Goal: Task Accomplishment & Management: Manage account settings

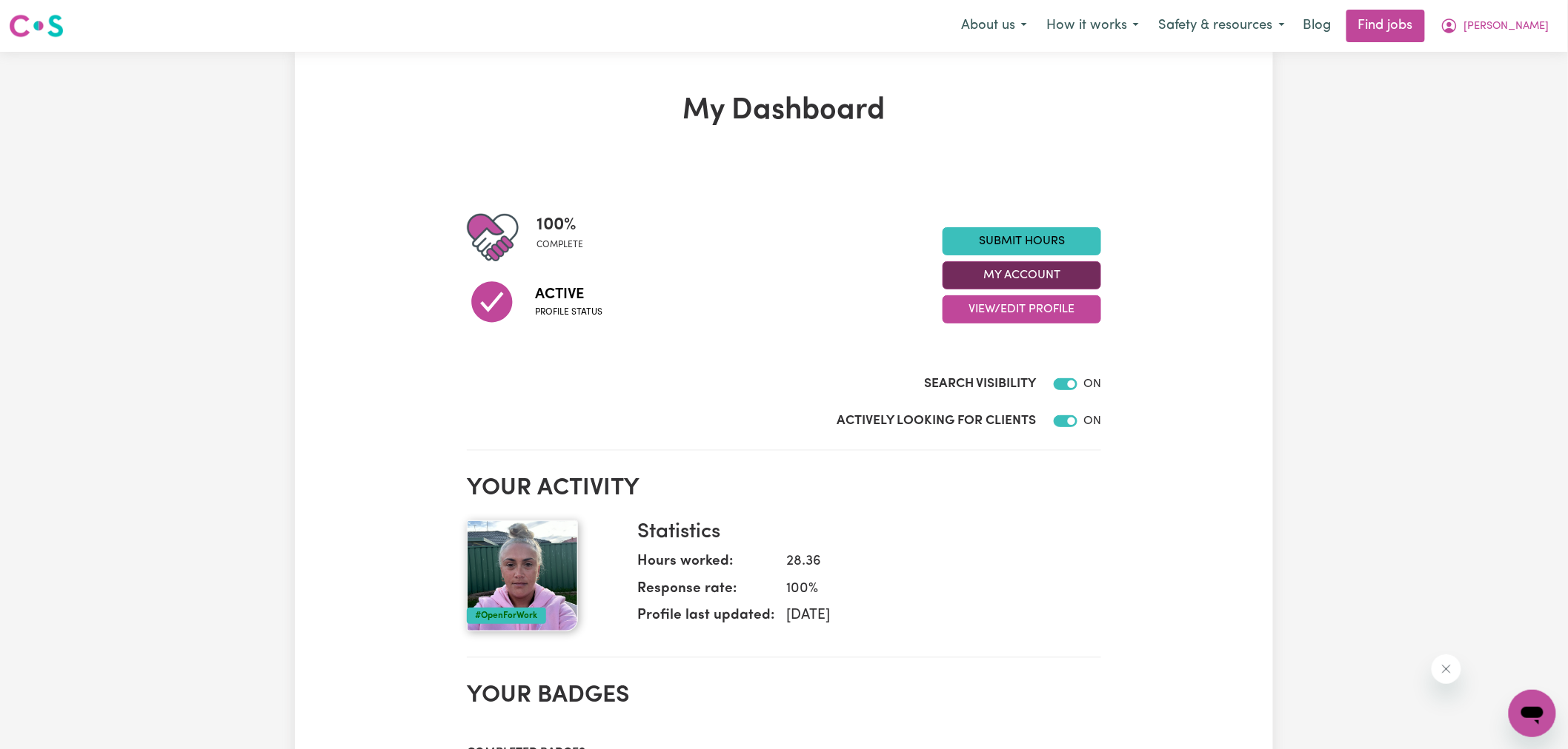
click at [979, 272] on button "My Account" at bounding box center [1022, 275] width 158 height 28
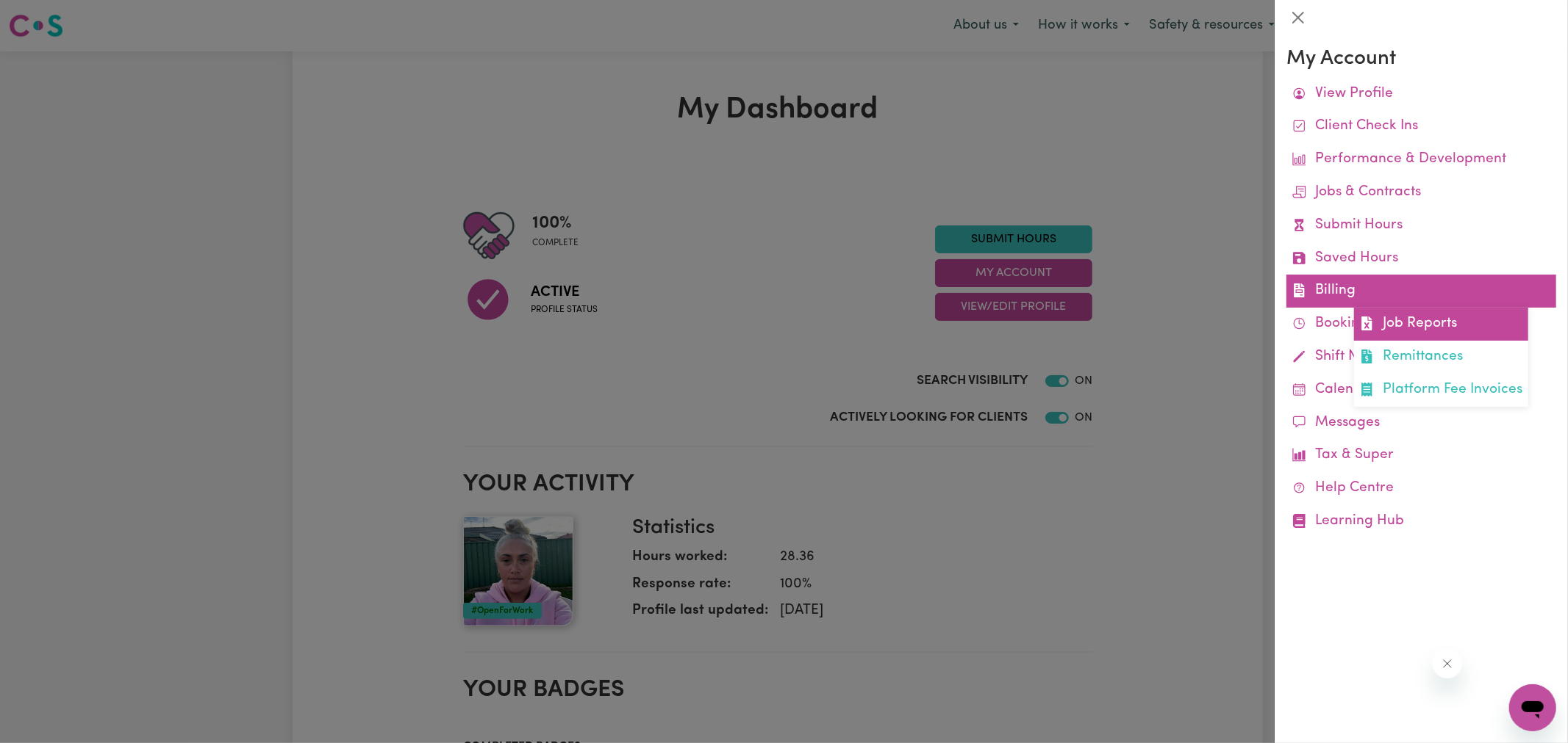
click at [1364, 319] on icon at bounding box center [1366, 323] width 10 height 14
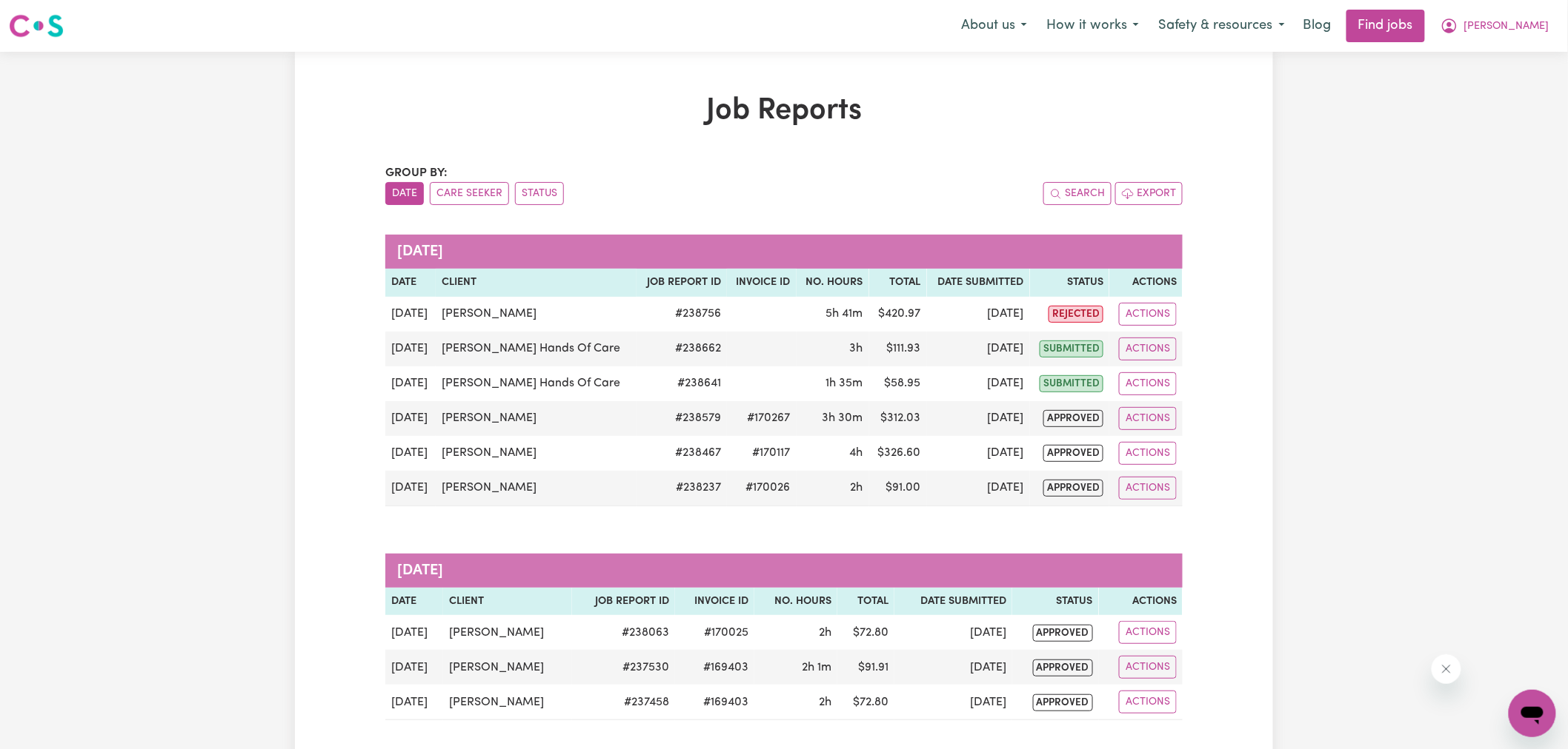
click at [991, 145] on div "Job Reports Group by: Date Care Seeker Status Search Export [DATE] Date Client …" at bounding box center [783, 430] width 815 height 674
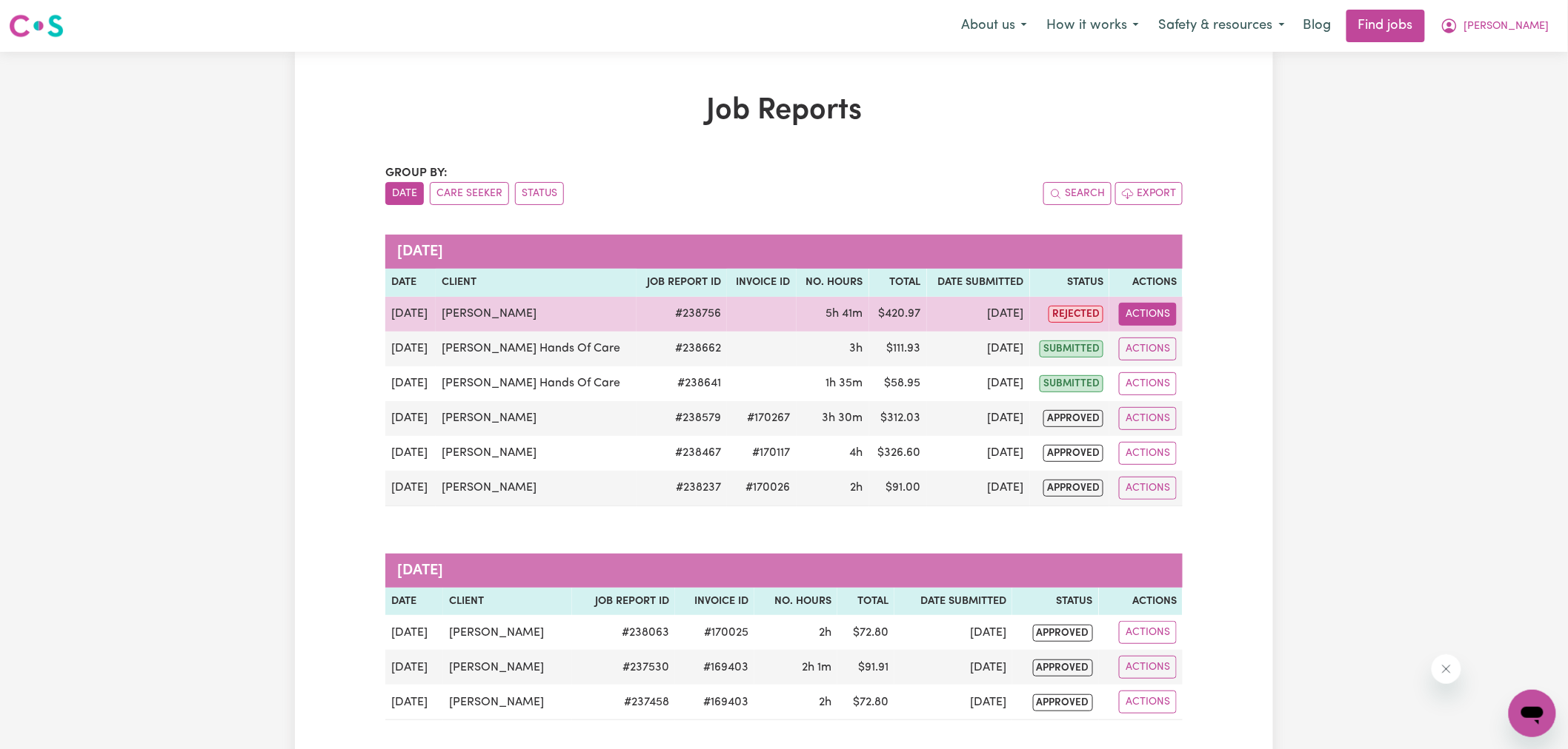
click at [1172, 314] on button "Actions" at bounding box center [1147, 314] width 57 height 23
click at [1196, 354] on link "View Job Report" at bounding box center [1188, 349] width 127 height 30
select select "pm"
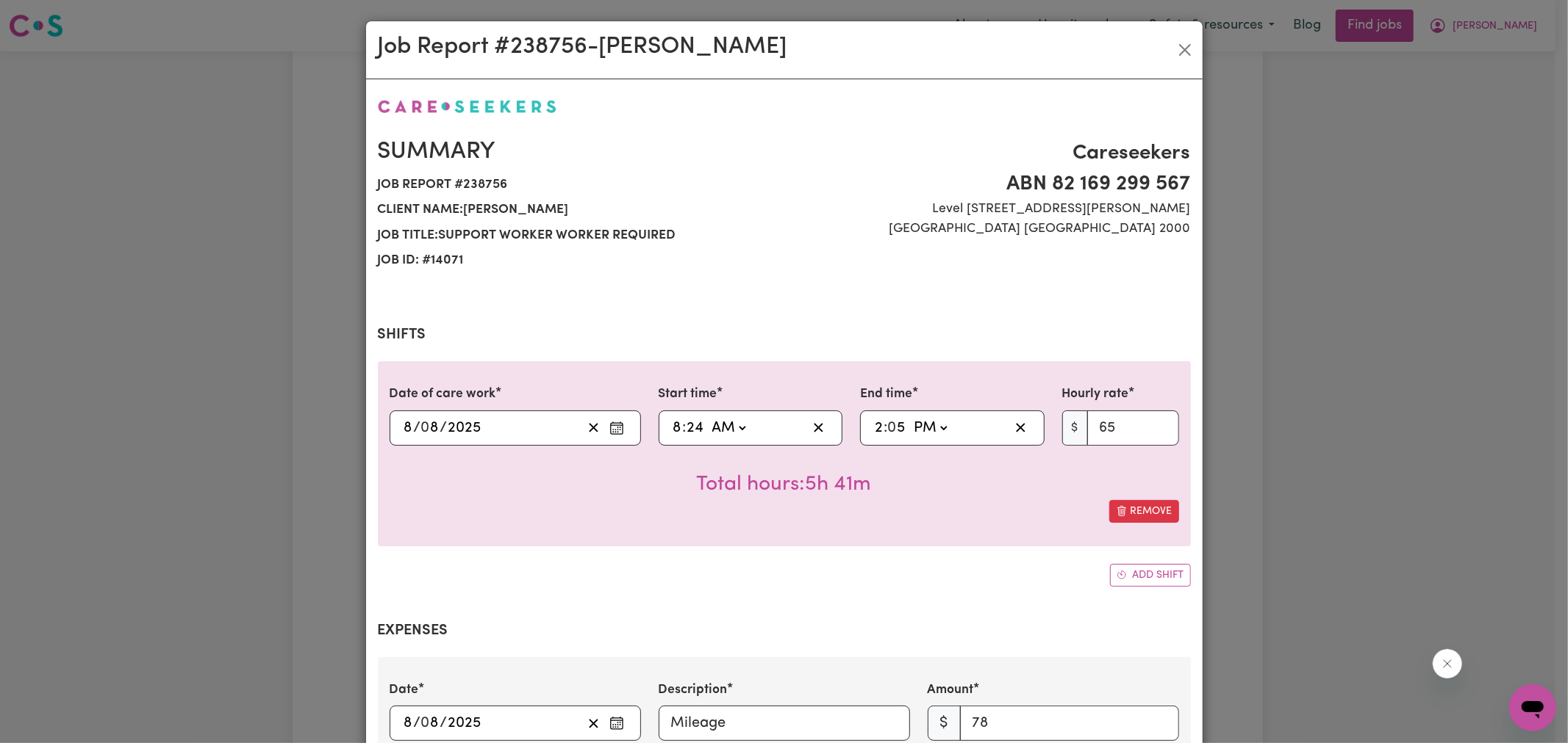
select select "65-Weekday"
click at [888, 435] on input "24" at bounding box center [897, 428] width 18 height 22
type input "08:00"
type input "0"
click at [900, 430] on input "5" at bounding box center [897, 428] width 18 height 22
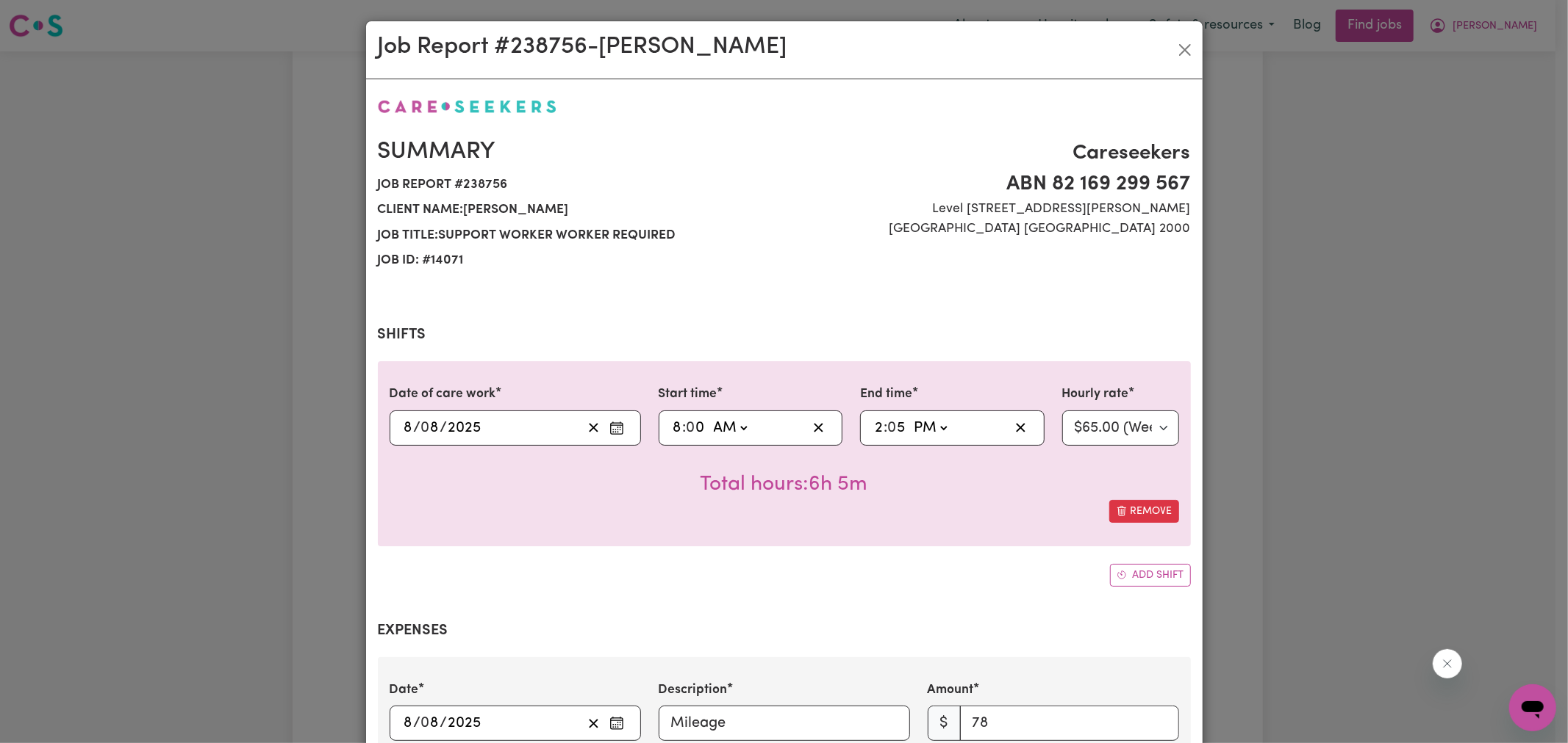
type input "14:00"
type input "0"
drag, startPoint x: 882, startPoint y: 539, endPoint x: 1003, endPoint y: 480, distance: 134.6
click at [881, 539] on div "Date of care work [DATE] 8 / 0 8 / 2025 Start time 08:00 8 : 0 0 AM PM End time…" at bounding box center [784, 453] width 813 height 184
click at [1398, 286] on div "Job Report # 238756 - [PERSON_NAME] Summary Job report # 238756 Client name: [P…" at bounding box center [784, 371] width 1568 height 743
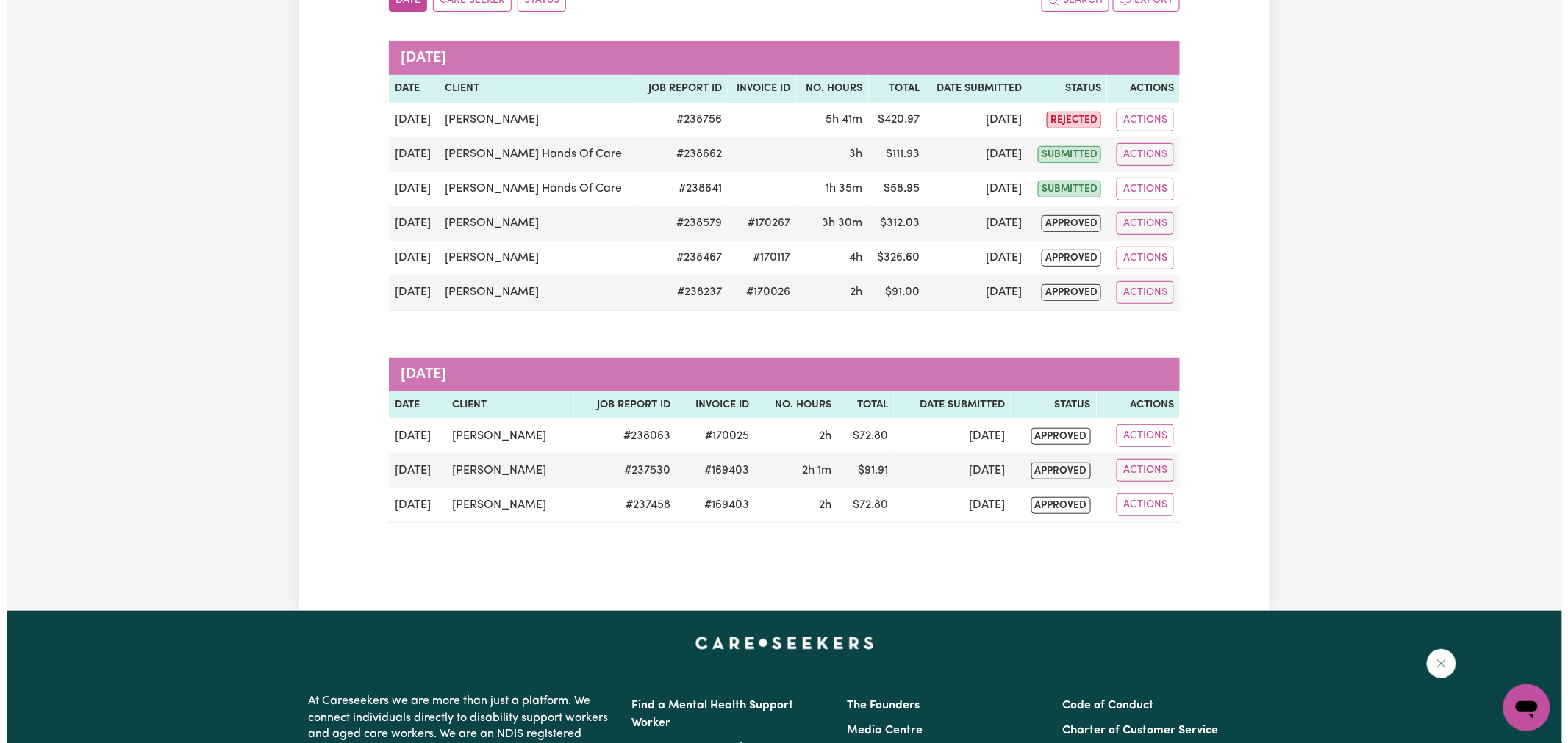
scroll to position [163, 0]
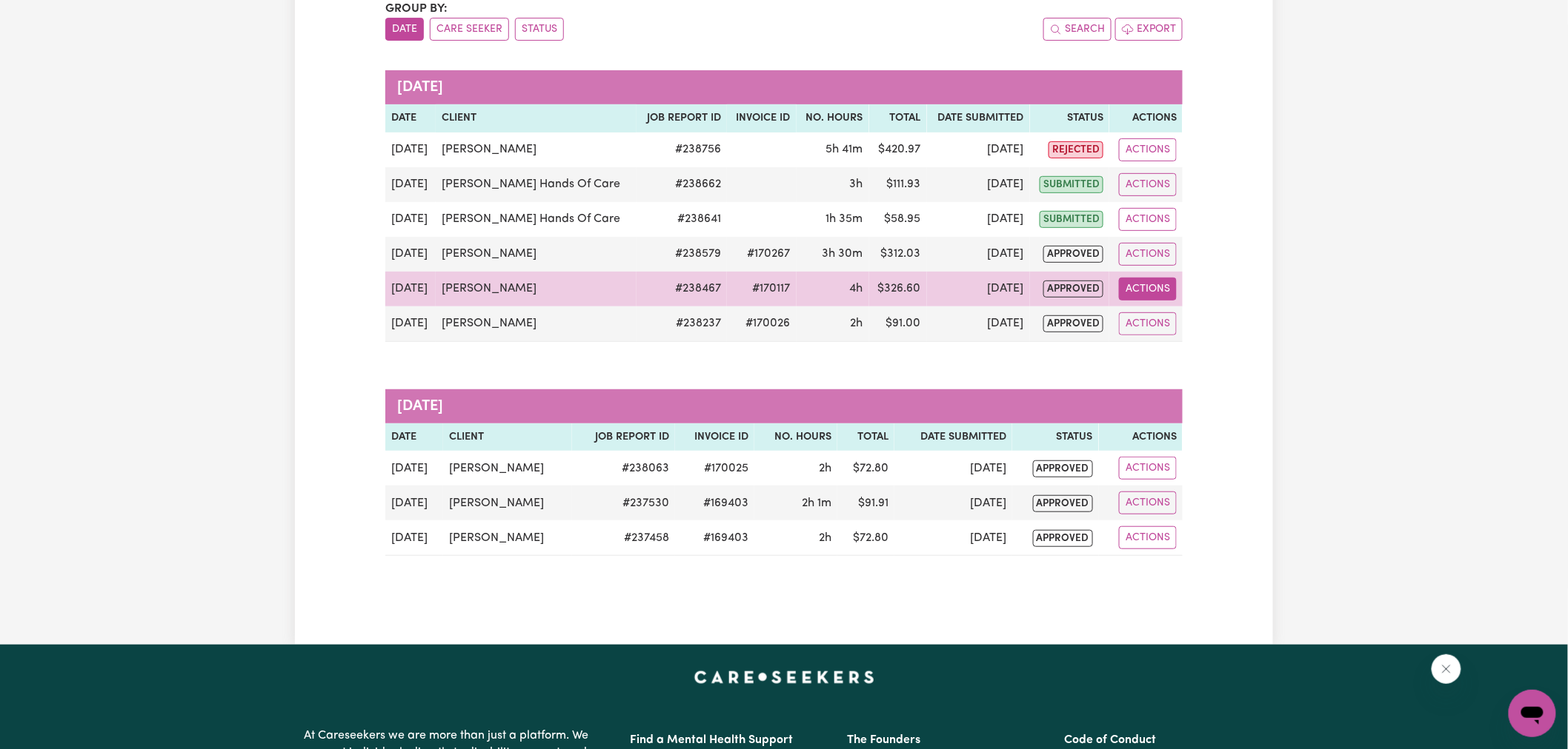
click at [1151, 284] on button "Actions" at bounding box center [1147, 288] width 57 height 23
click at [1188, 319] on link "View Job Report" at bounding box center [1188, 323] width 127 height 30
select select "pm"
select select "65-Weekday"
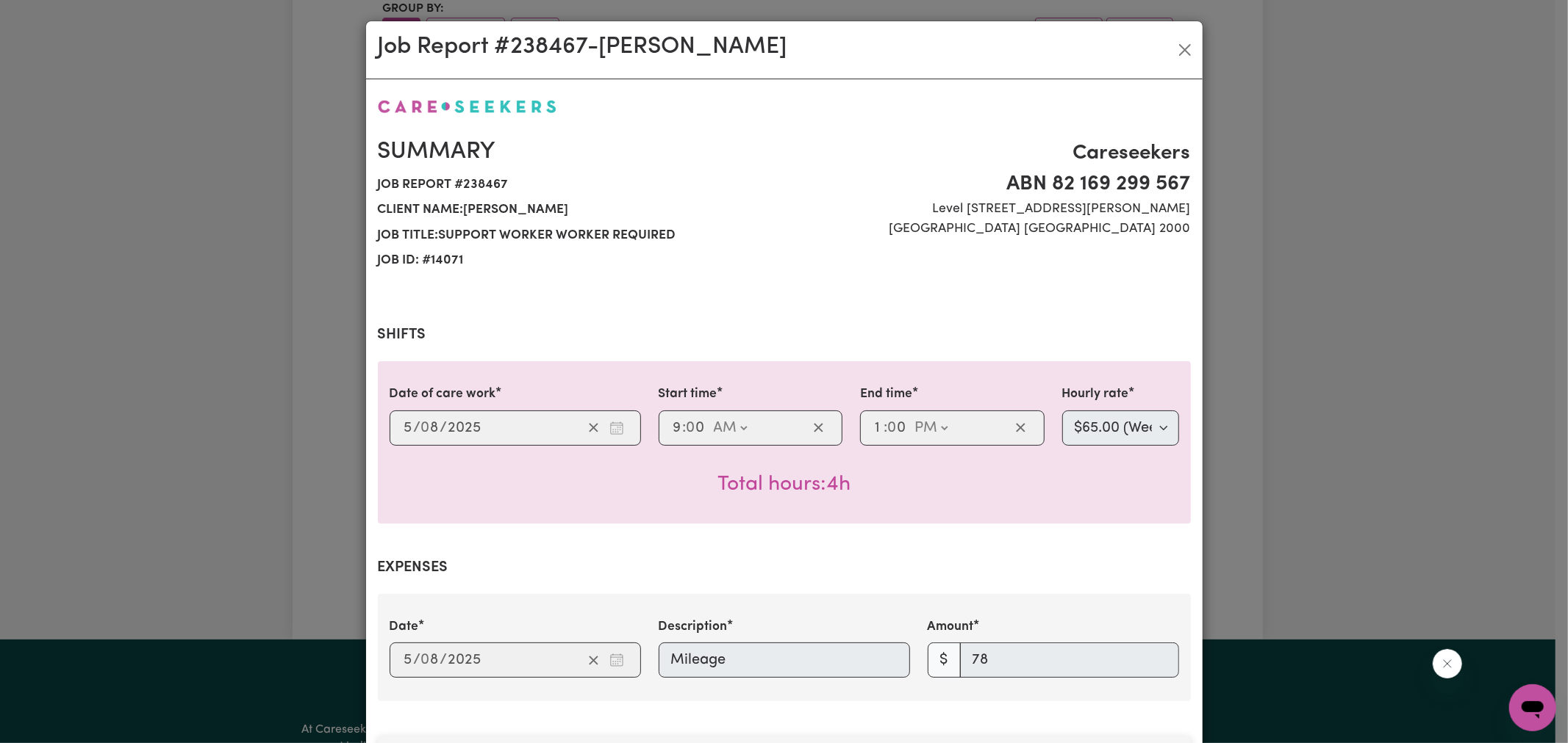
click at [1405, 305] on div "Job Report # 238467 - [GEOGRAPHIC_DATA][PERSON_NAME] Summary Job report # 23846…" at bounding box center [784, 371] width 1568 height 743
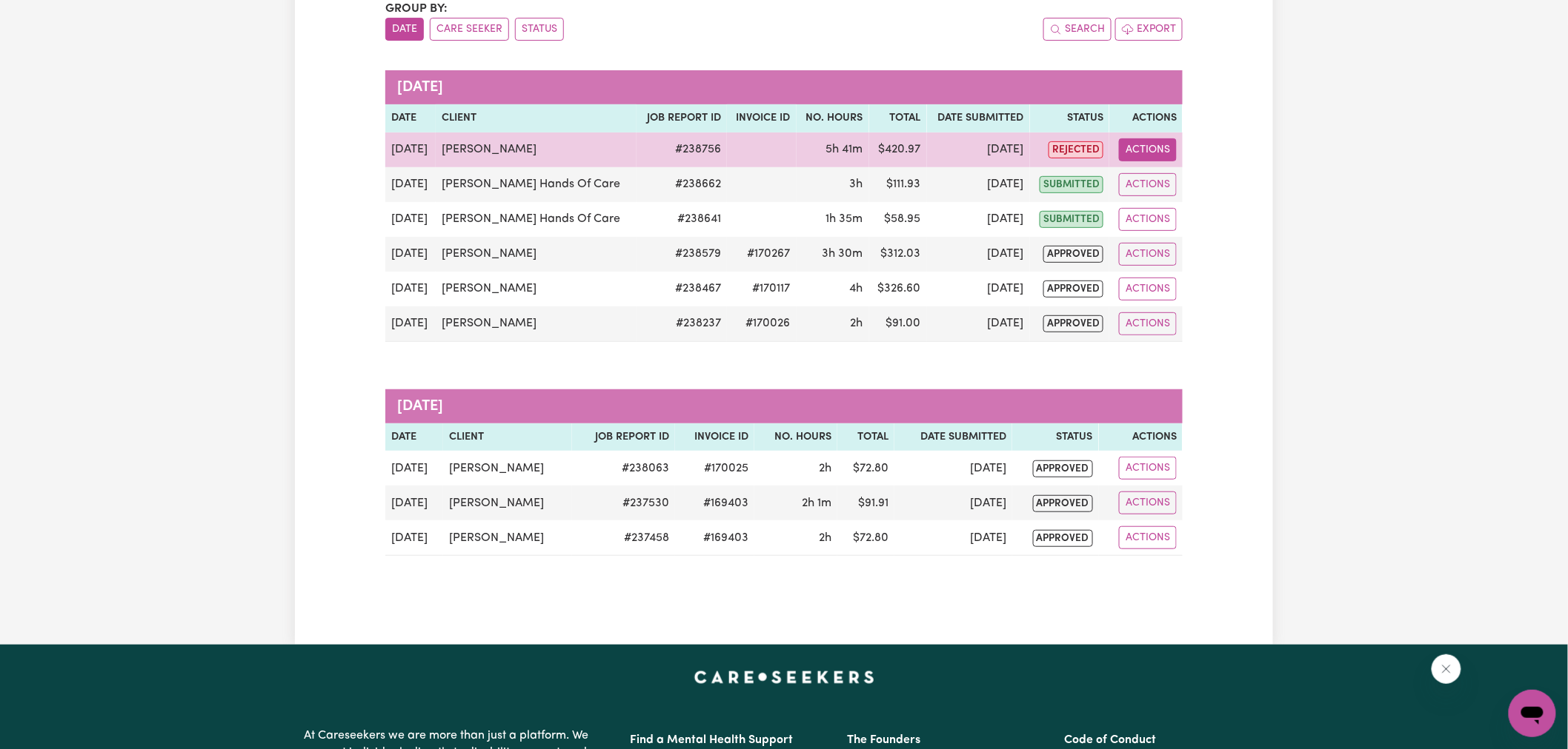
click at [1137, 149] on button "Actions" at bounding box center [1147, 149] width 57 height 23
click at [1159, 185] on link "View Job Report" at bounding box center [1188, 184] width 127 height 30
select select "pm"
select select "65-Weekday"
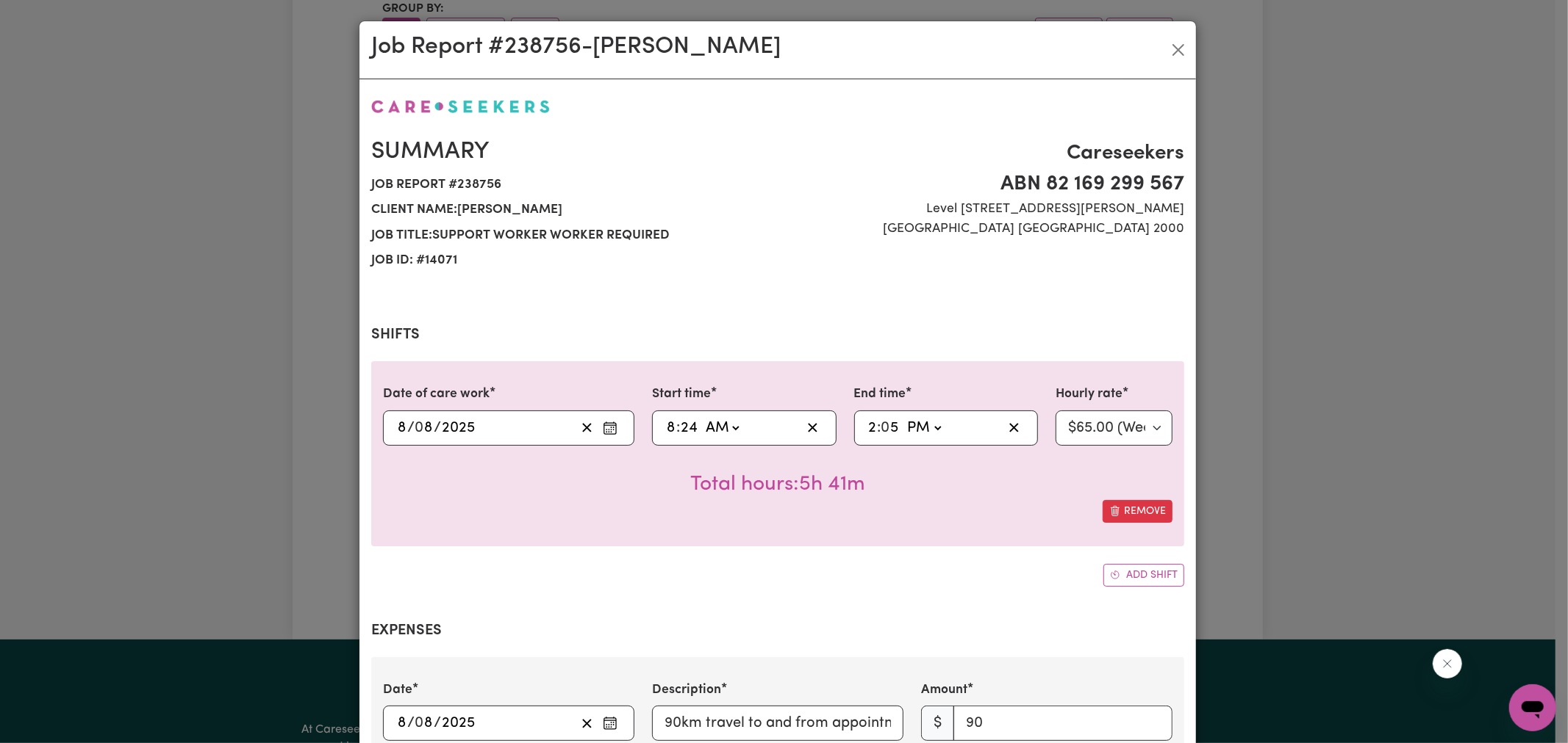
click at [666, 429] on input "8" at bounding box center [670, 428] width 10 height 22
type input "09:24"
type input "9"
type input "09:00"
type input "0"
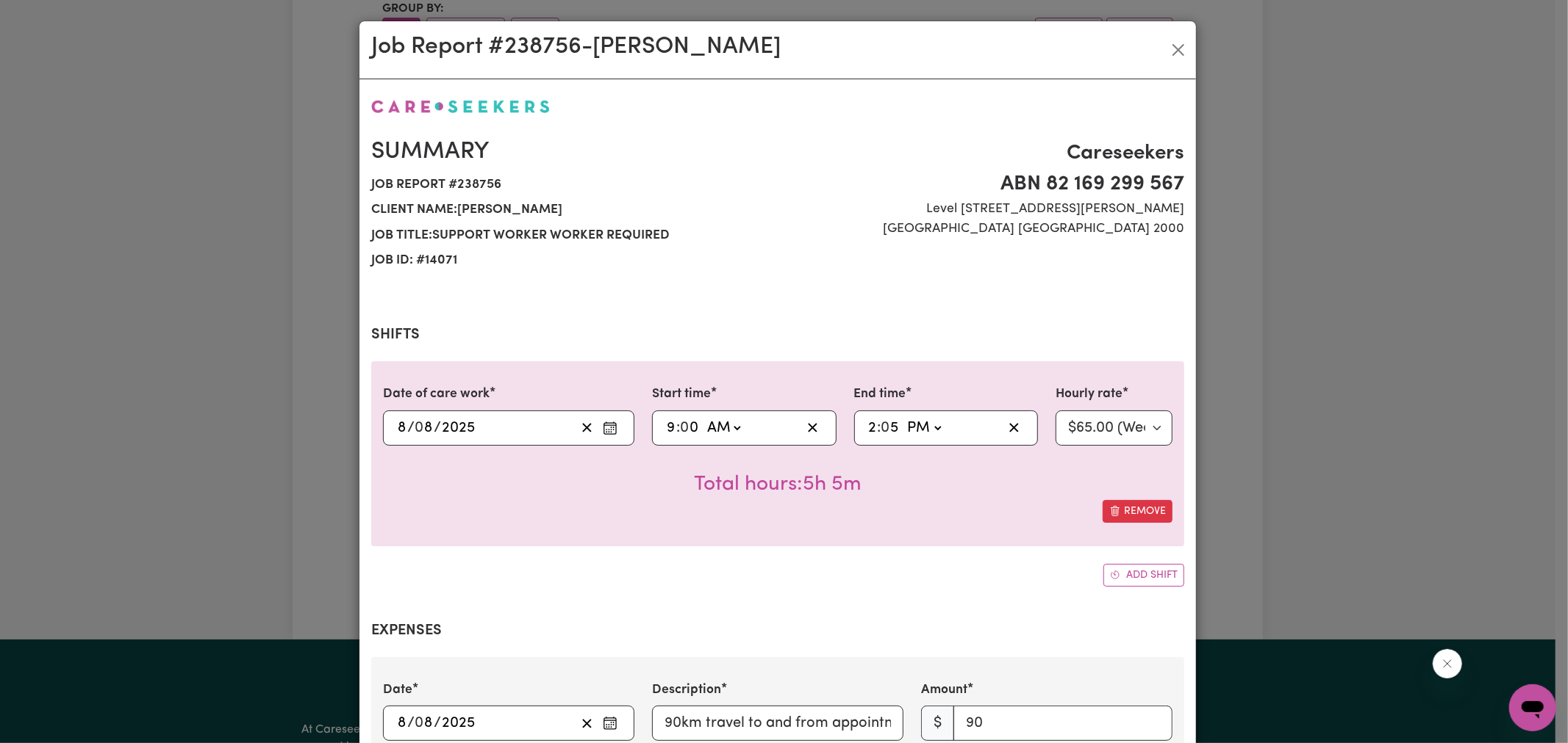
click at [868, 434] on input "2" at bounding box center [873, 428] width 10 height 22
type input "13:05"
type input "1"
type input "13:00"
type input "0"
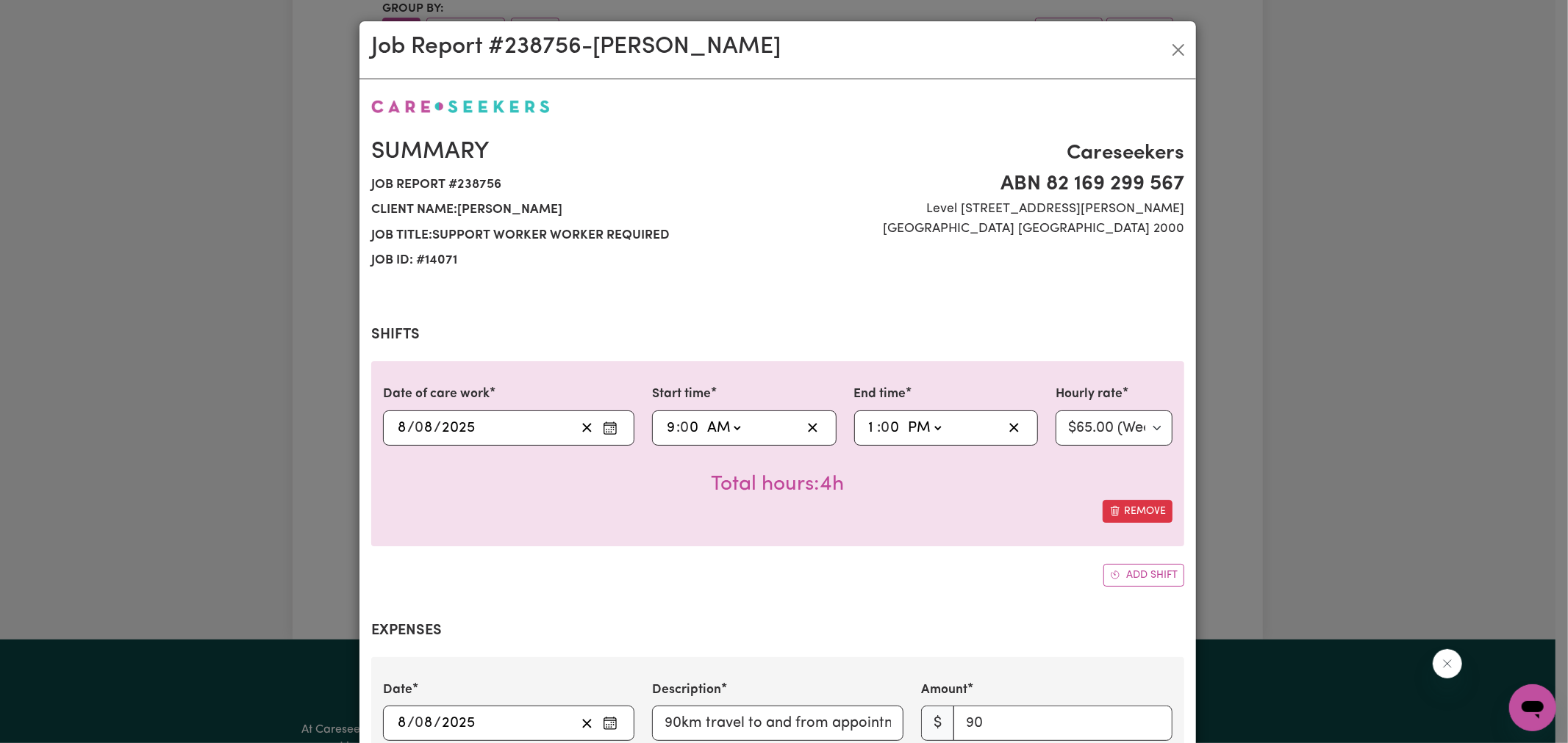
click at [682, 554] on div "Date of care work [DATE] 8 / 0 8 / 2025 Start time 09:00 9 : 0 0 AM PM End time…" at bounding box center [778, 473] width 813 height 225
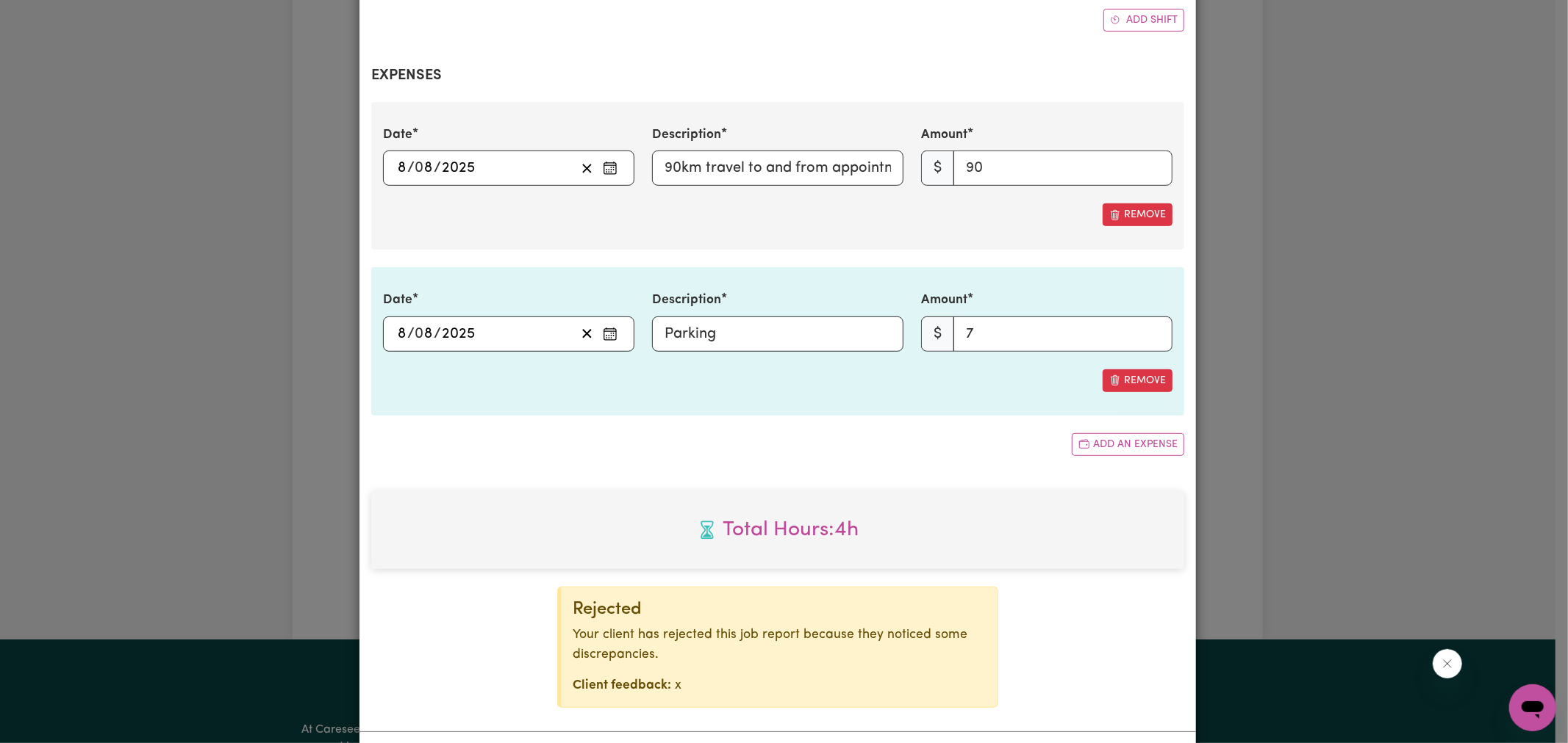
scroll to position [623, 0]
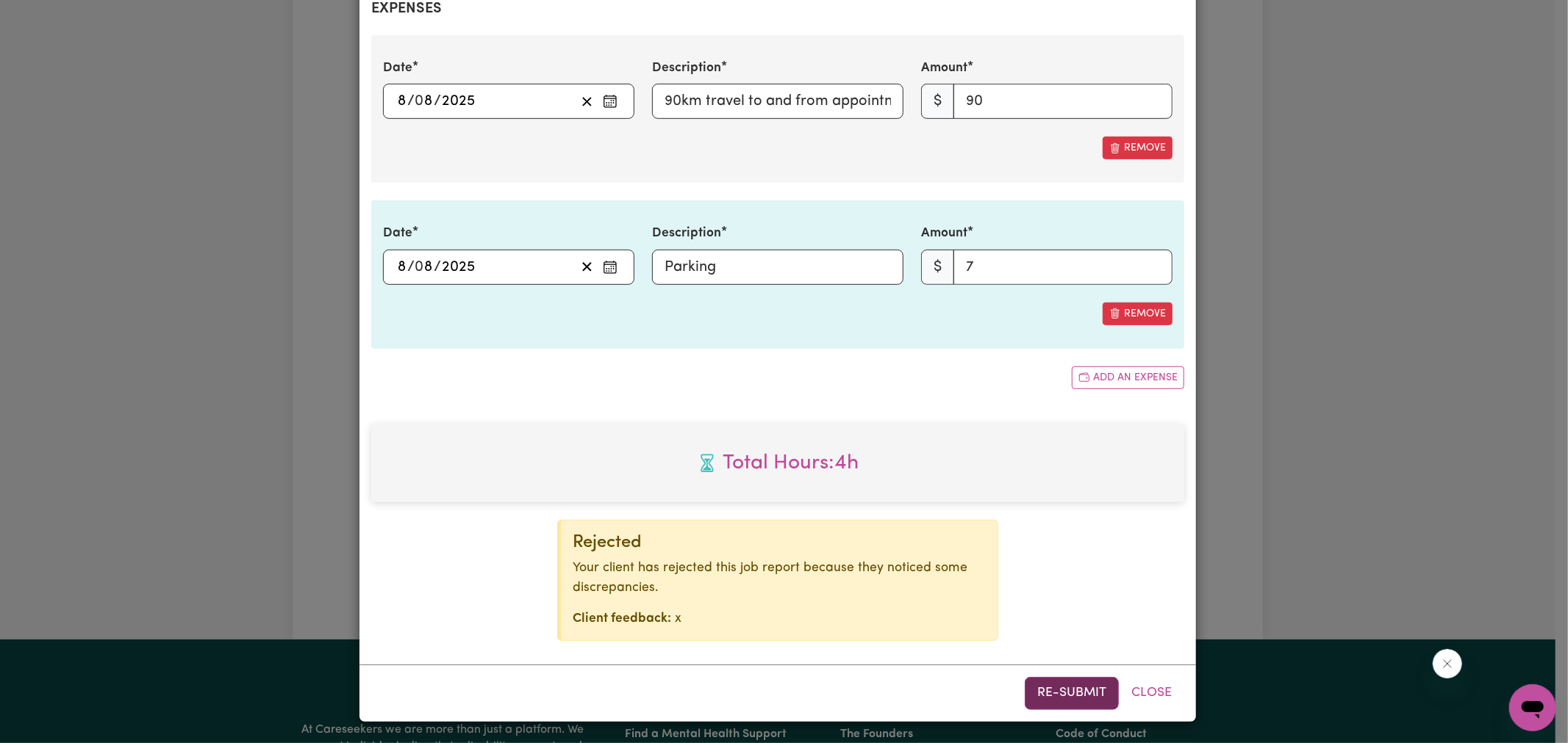
click at [1041, 696] on button "Re-submit" at bounding box center [1071, 693] width 94 height 33
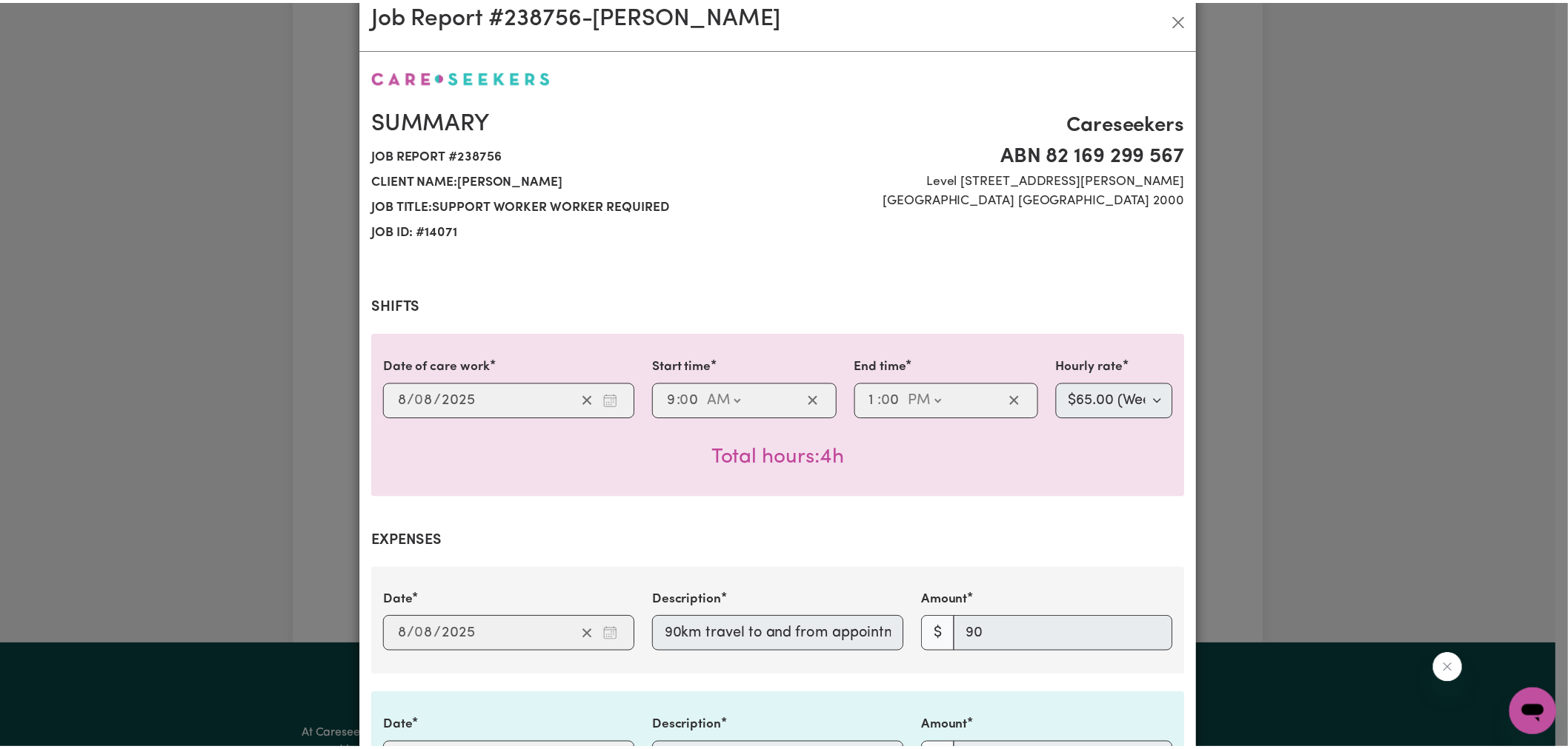
scroll to position [0, 0]
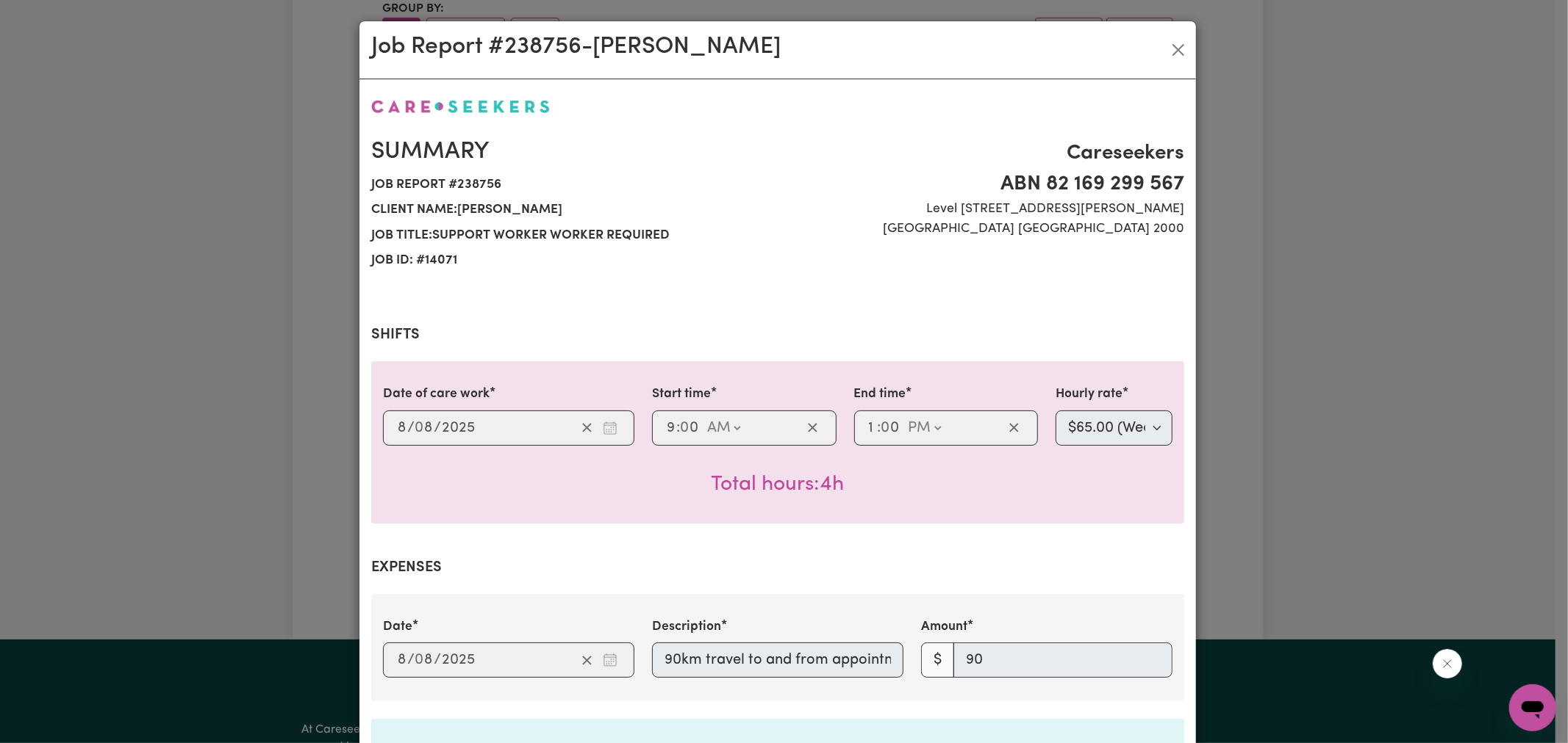
click at [1265, 404] on div "Job Report # 238756 - [GEOGRAPHIC_DATA][PERSON_NAME] Summary Job report # 23875…" at bounding box center [784, 371] width 1568 height 743
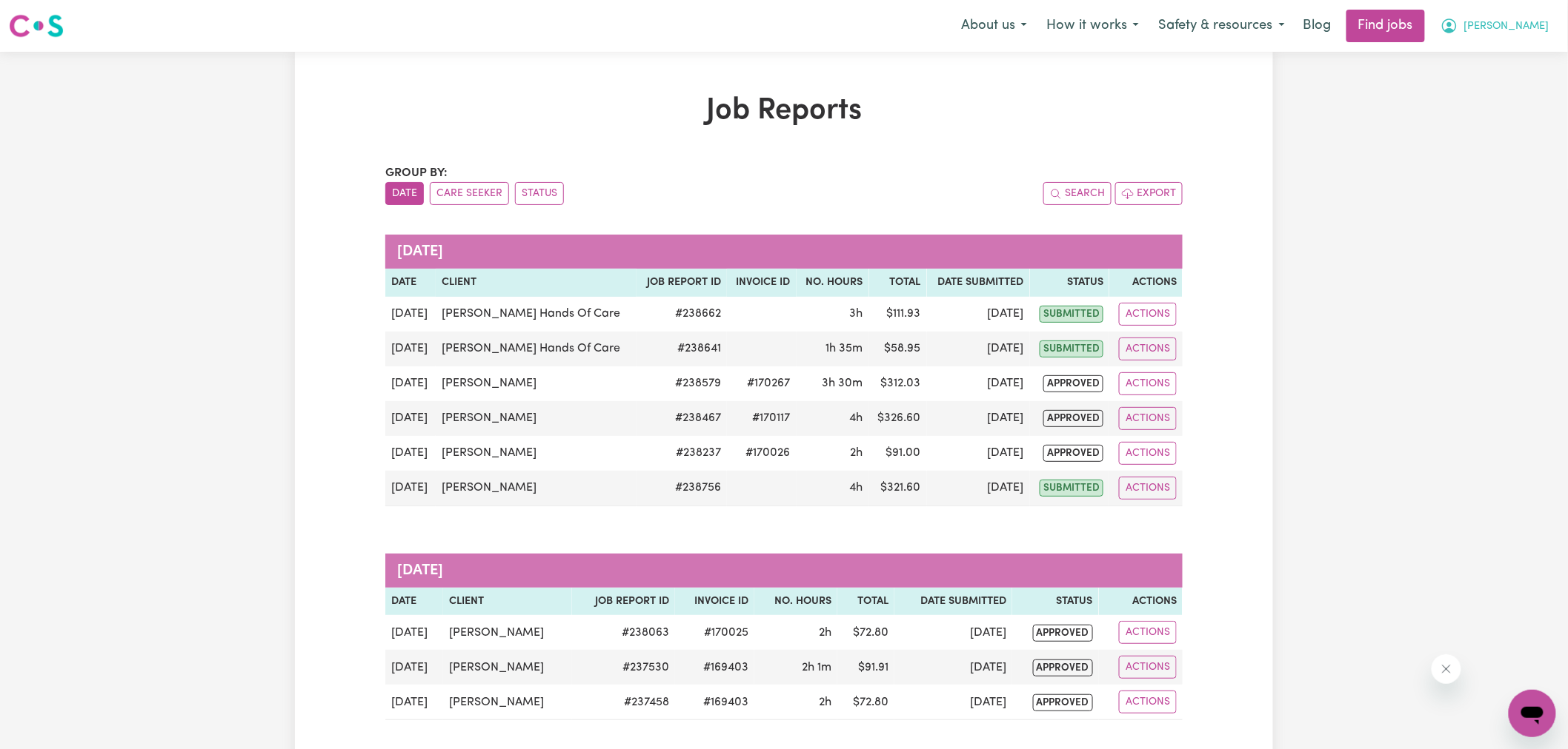
click at [1519, 23] on span "[PERSON_NAME]" at bounding box center [1507, 26] width 86 height 16
click at [1502, 114] on link "Logout" at bounding box center [1500, 113] width 117 height 28
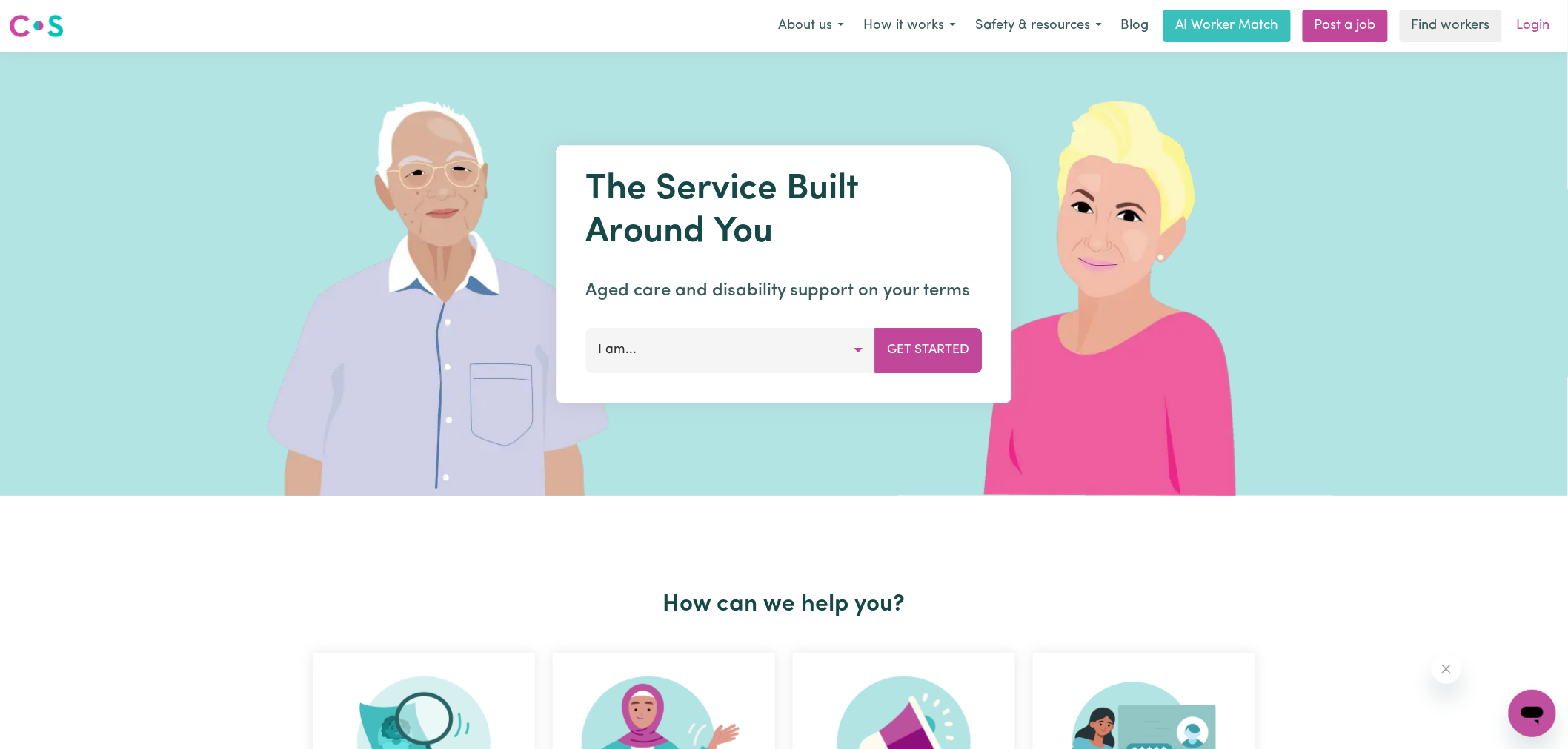
click at [1531, 37] on link "Login" at bounding box center [1533, 26] width 51 height 33
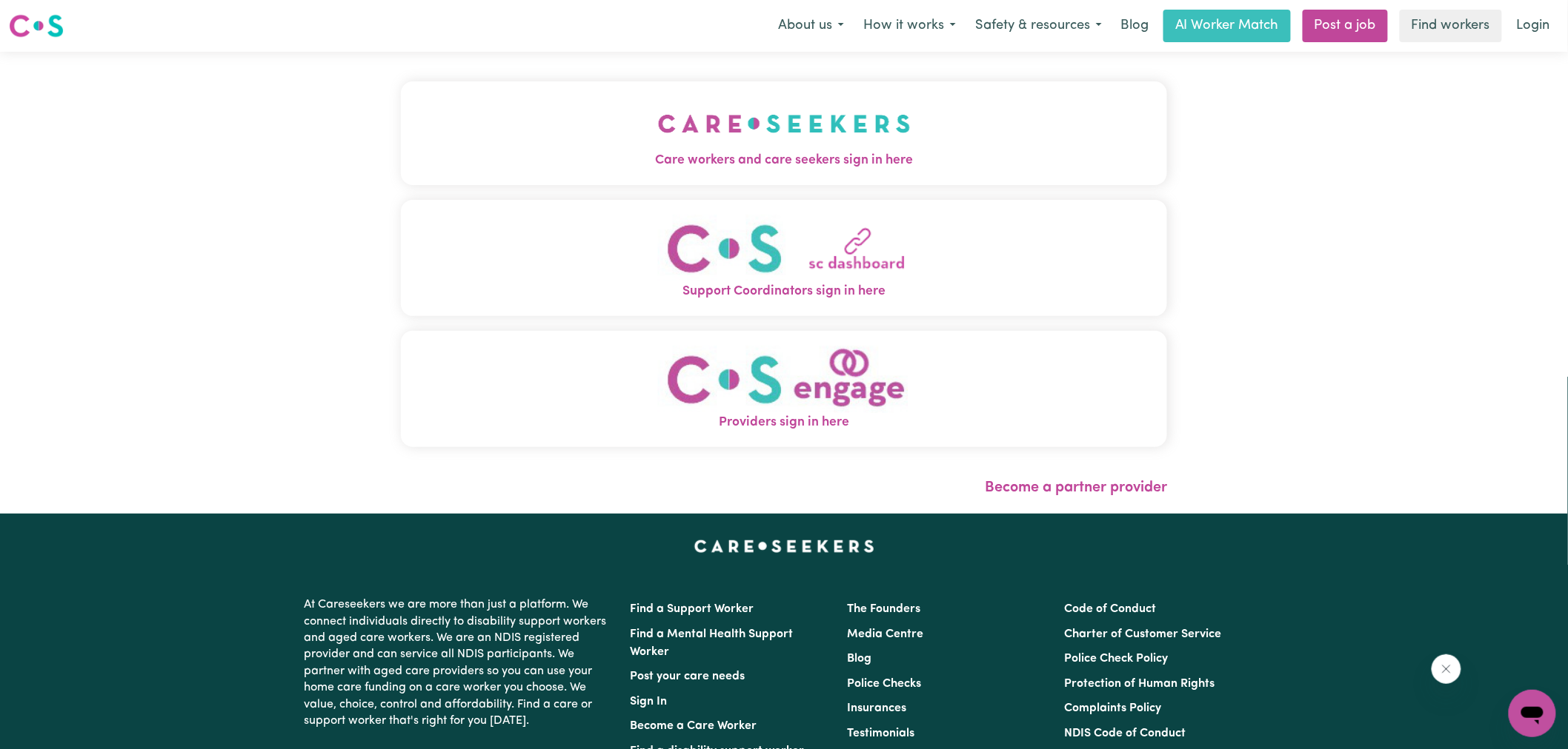
click at [773, 137] on img "Care workers and care seekers sign in here" at bounding box center [784, 124] width 252 height 55
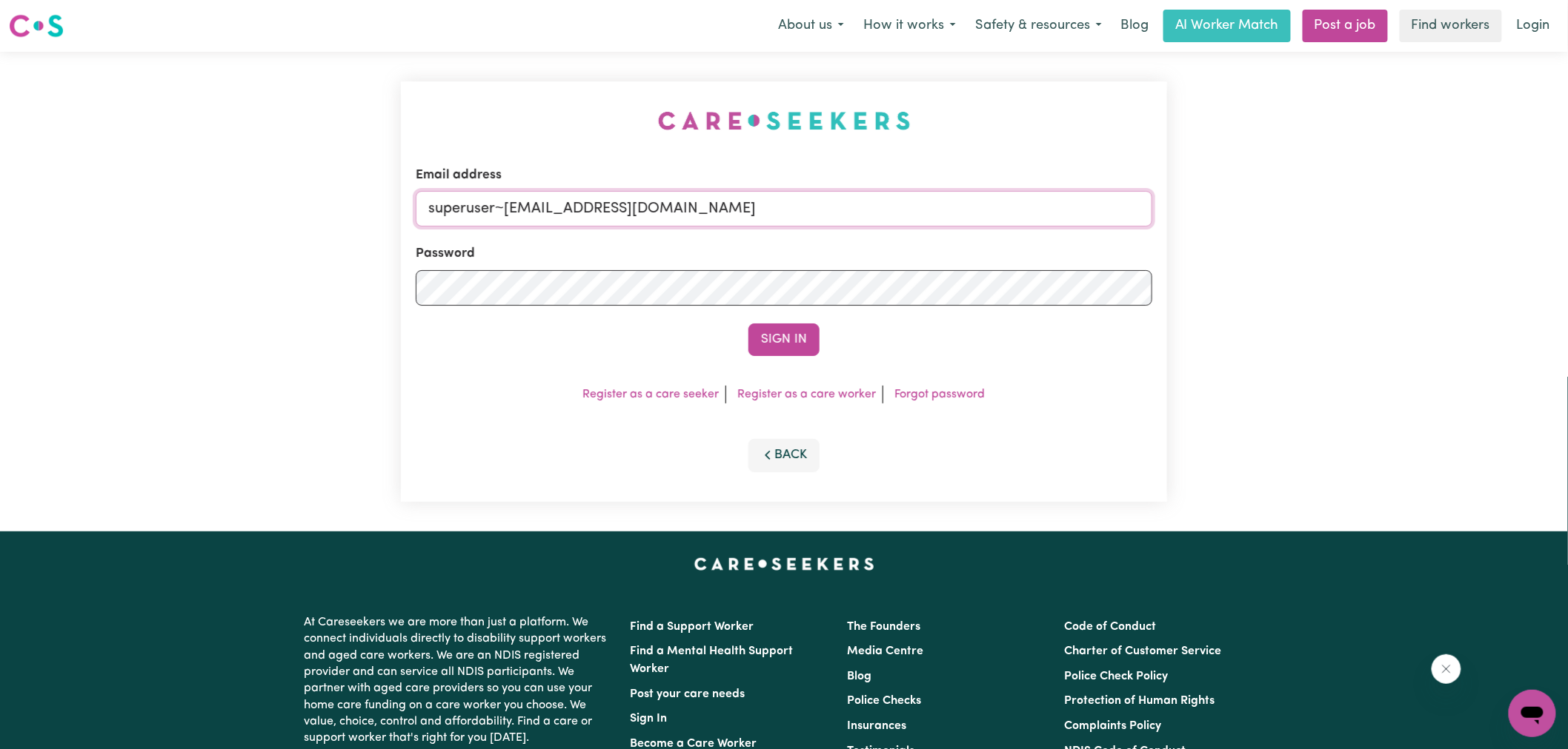
drag, startPoint x: 503, startPoint y: 206, endPoint x: 1453, endPoint y: 287, distance: 953.4
click at [1449, 287] on div "Email address superuser~[EMAIL_ADDRESS][DOMAIN_NAME] Password Sign In Register …" at bounding box center [784, 291] width 1568 height 480
type input "[EMAIL_ADDRESS][DOMAIN_NAME]"
click at [748, 324] on button "Sign In" at bounding box center [784, 340] width 71 height 33
